Goal: Navigation & Orientation: Find specific page/section

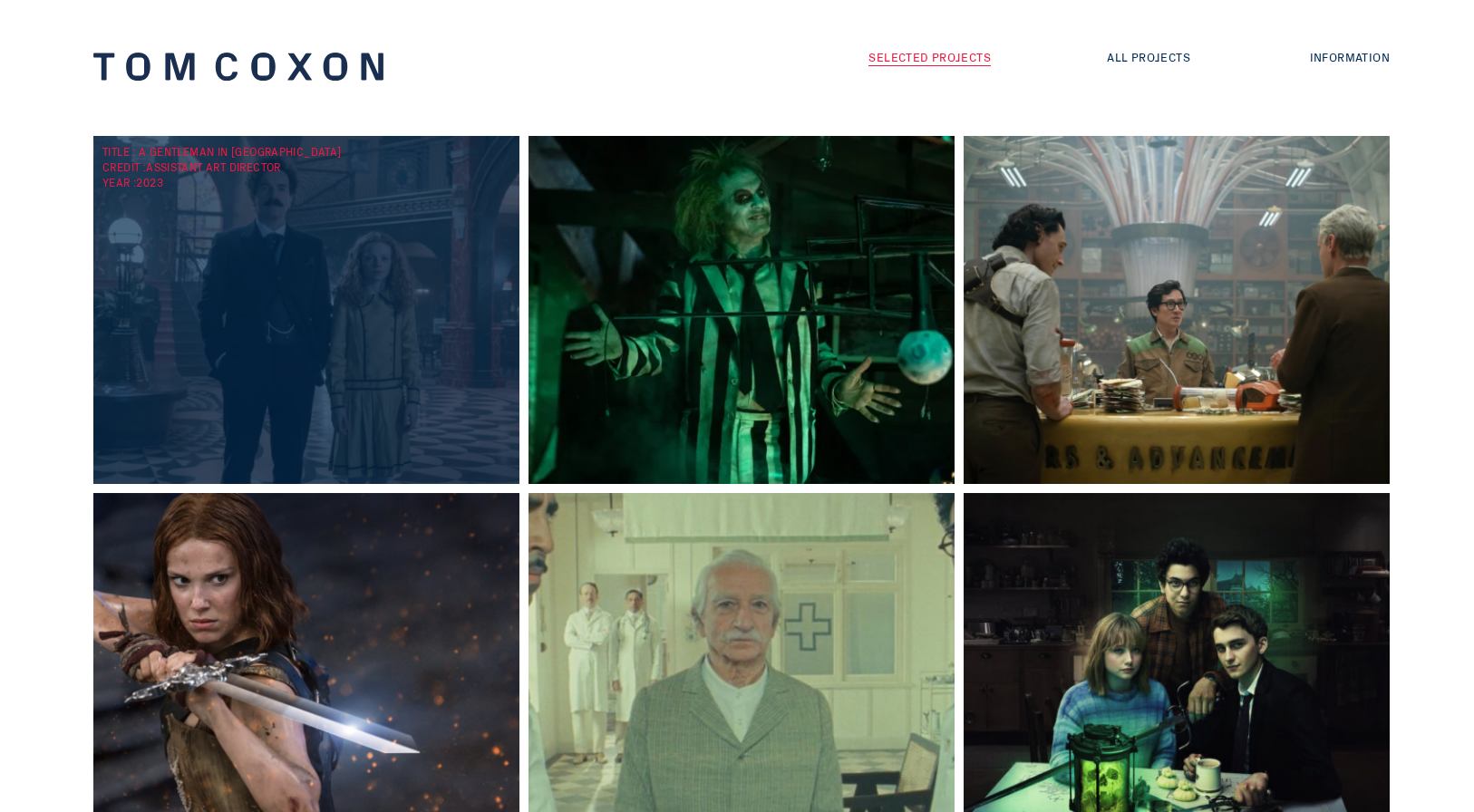
click at [341, 311] on div "TITLE : A Gentleman in [GEOGRAPHIC_DATA] CREDIT : Assistant Art Director YEAR :…" at bounding box center [311, 310] width 435 height 348
click at [212, 155] on div "TITLE : A Gentleman in [GEOGRAPHIC_DATA] CREDIT : Assistant Art Director YEAR :…" at bounding box center [311, 165] width 417 height 46
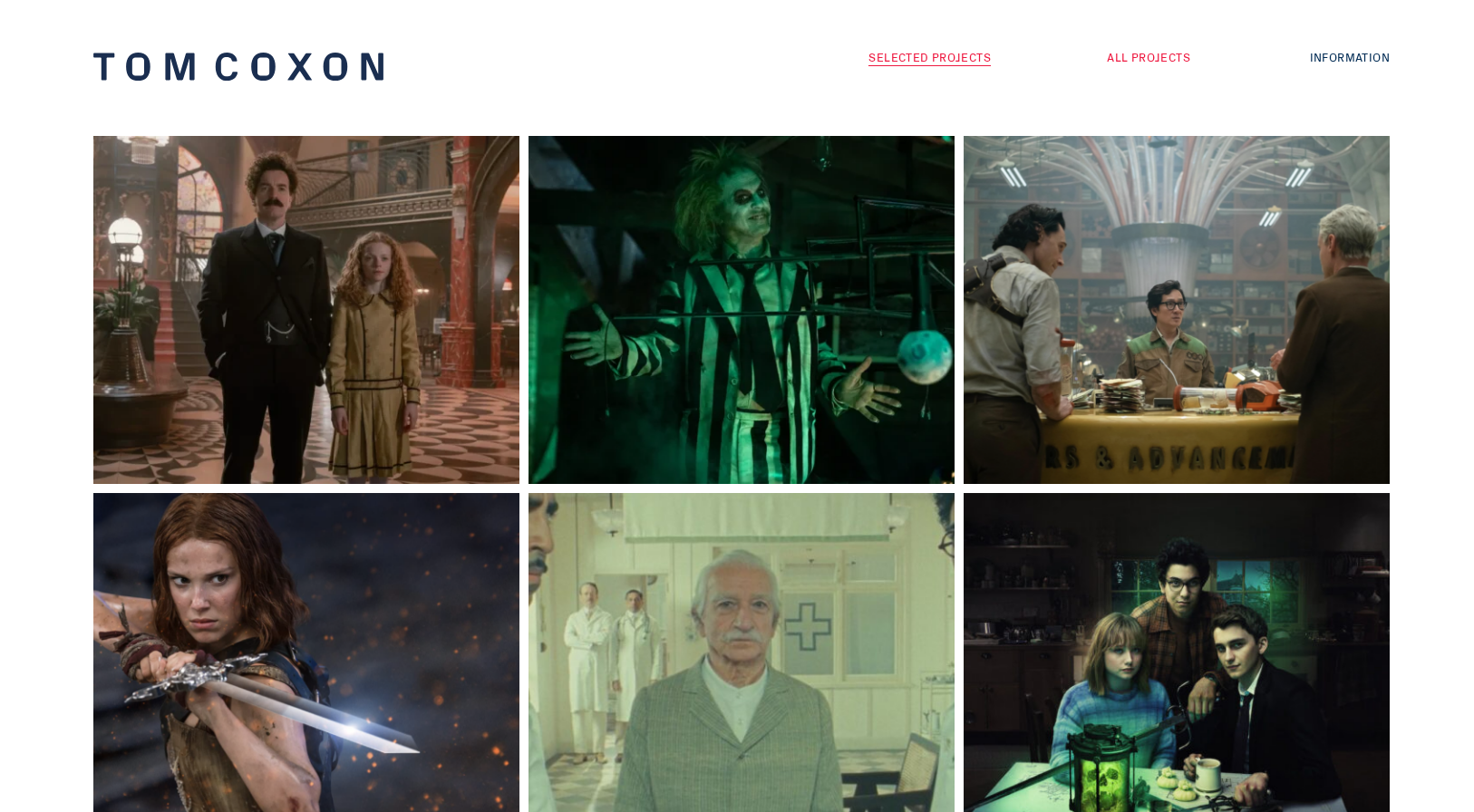
click at [1155, 53] on link "All Projects" at bounding box center [1148, 57] width 83 height 18
